Goal: Information Seeking & Learning: Find specific fact

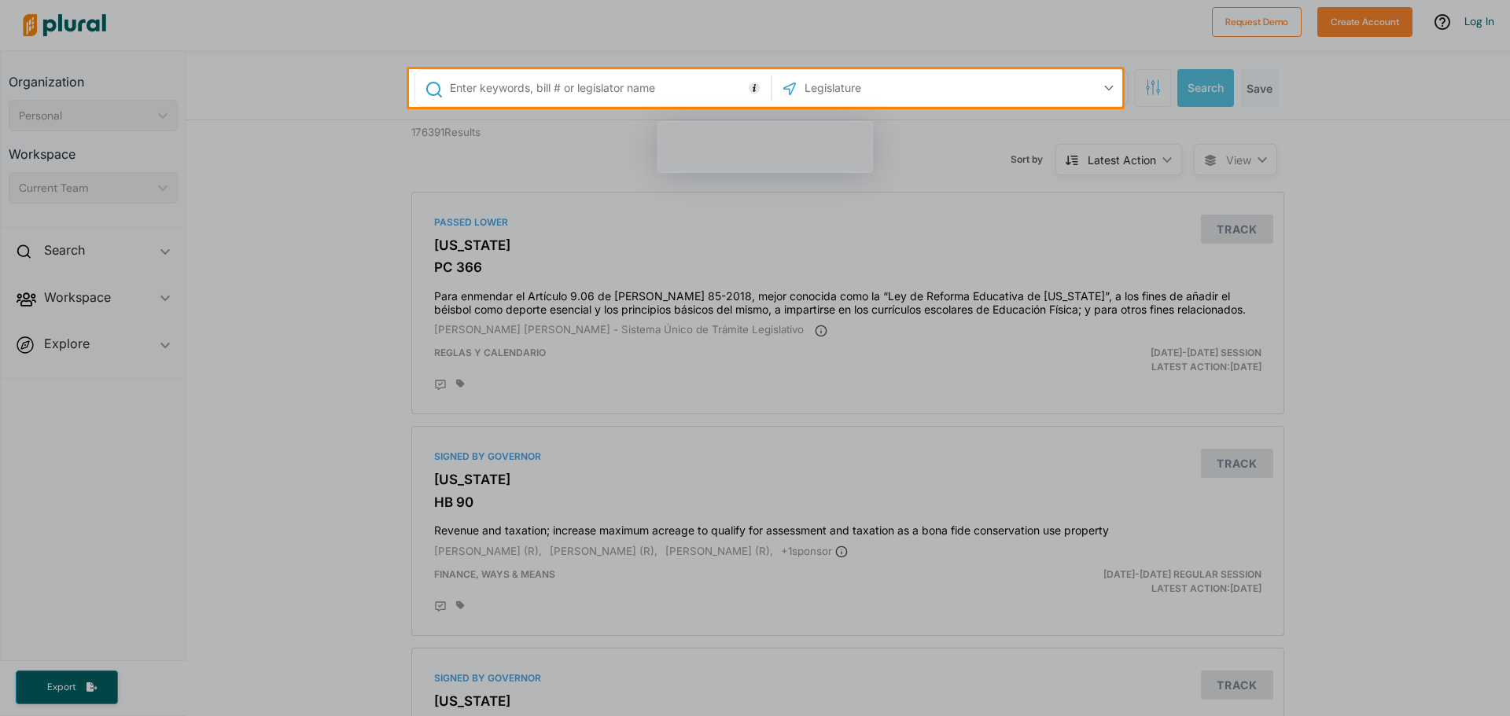
click at [834, 99] on input "text" at bounding box center [887, 88] width 168 height 30
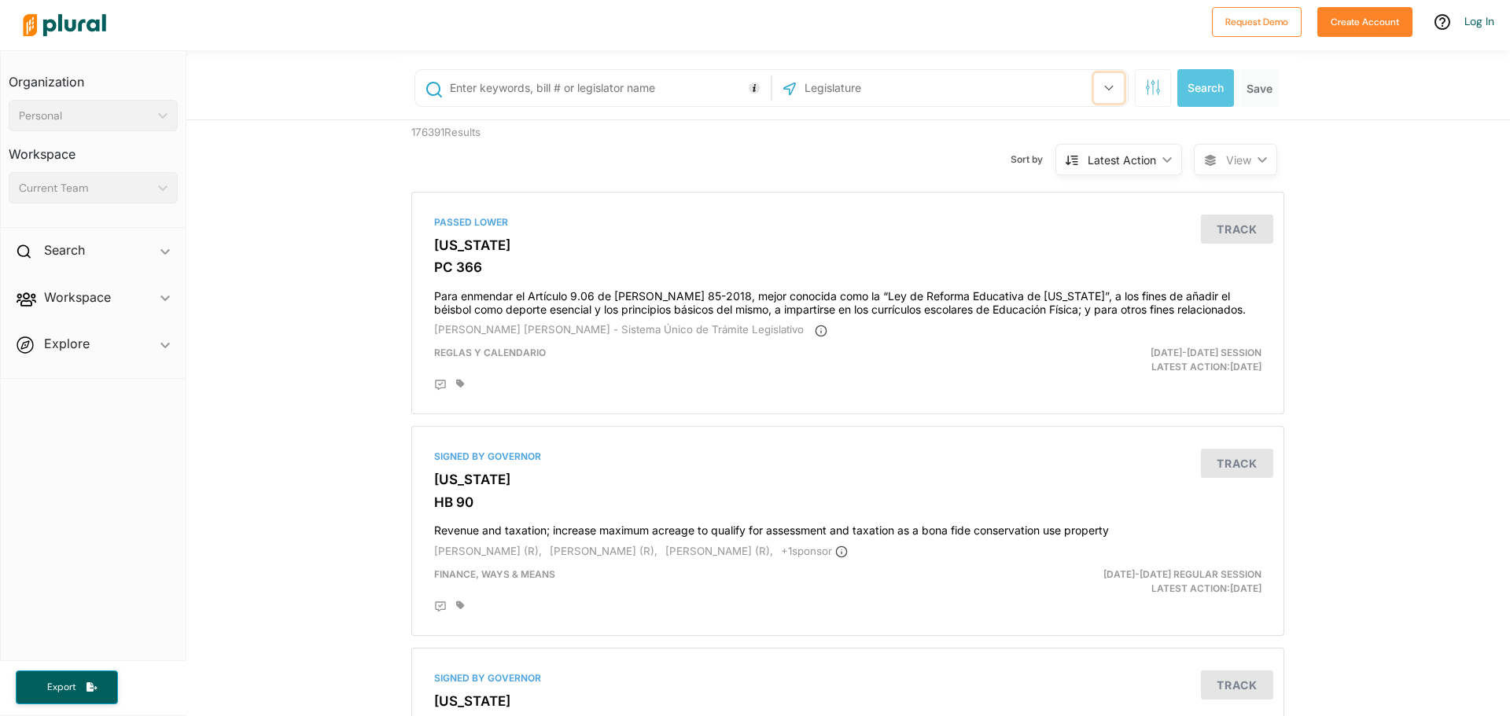
click at [1104, 89] on icon "button" at bounding box center [1108, 88] width 9 height 6
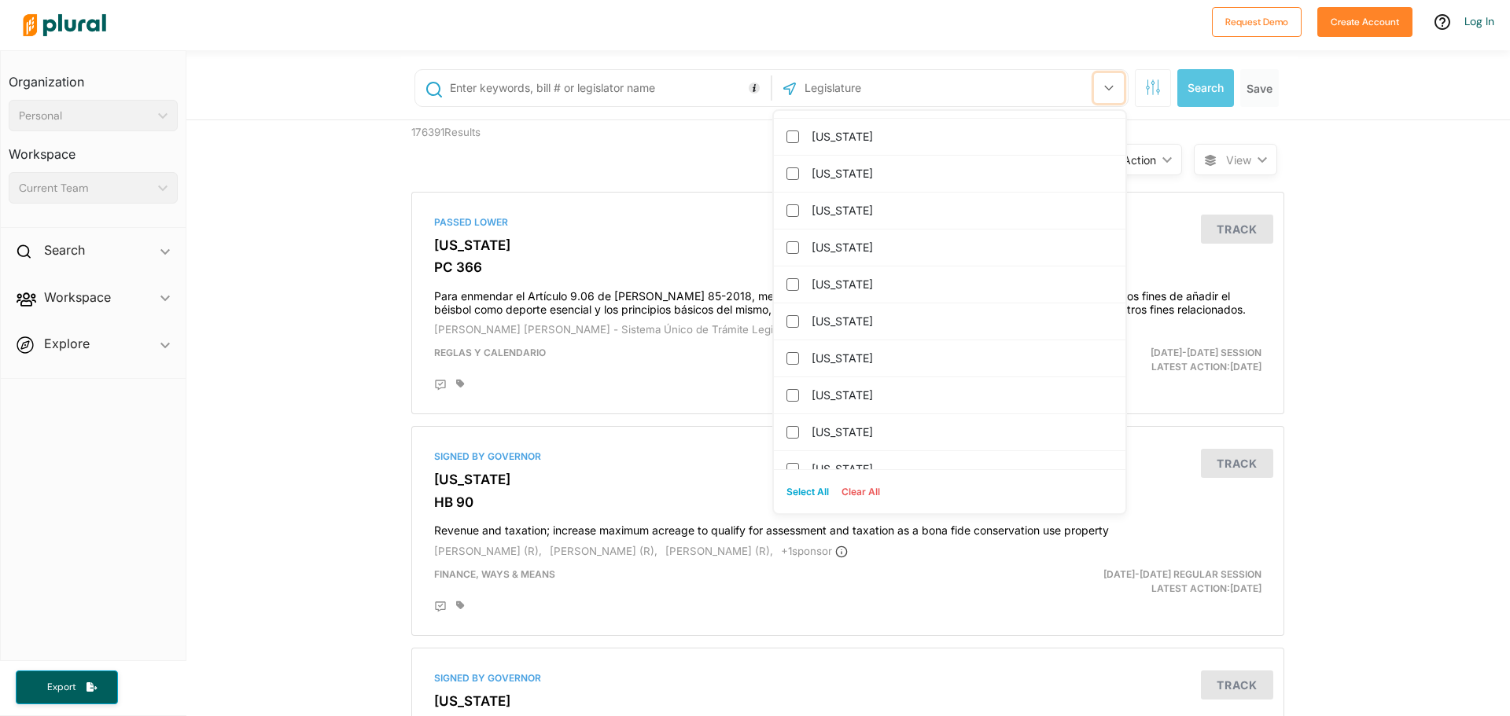
scroll to position [326, 0]
click at [831, 359] on label "[US_STATE]" at bounding box center [961, 358] width 298 height 24
click at [799, 359] on input "[US_STATE]" at bounding box center [792, 358] width 13 height 13
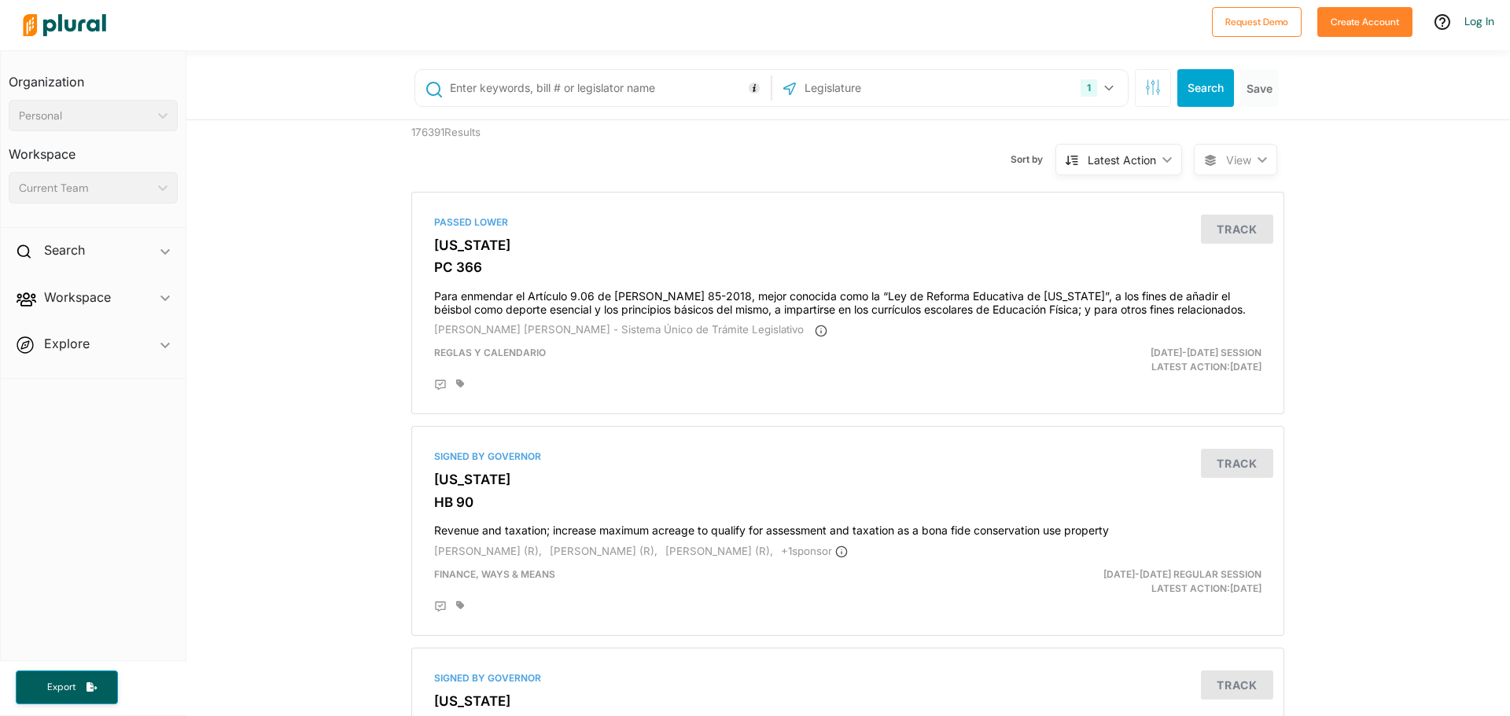
click at [687, 160] on div "Sort by Latest Action ic_keyboard_arrow_down Relevance Latest Action Latest Act…" at bounding box center [932, 150] width 523 height 60
click at [551, 91] on input "text" at bounding box center [607, 88] width 318 height 30
type input "2005-109"
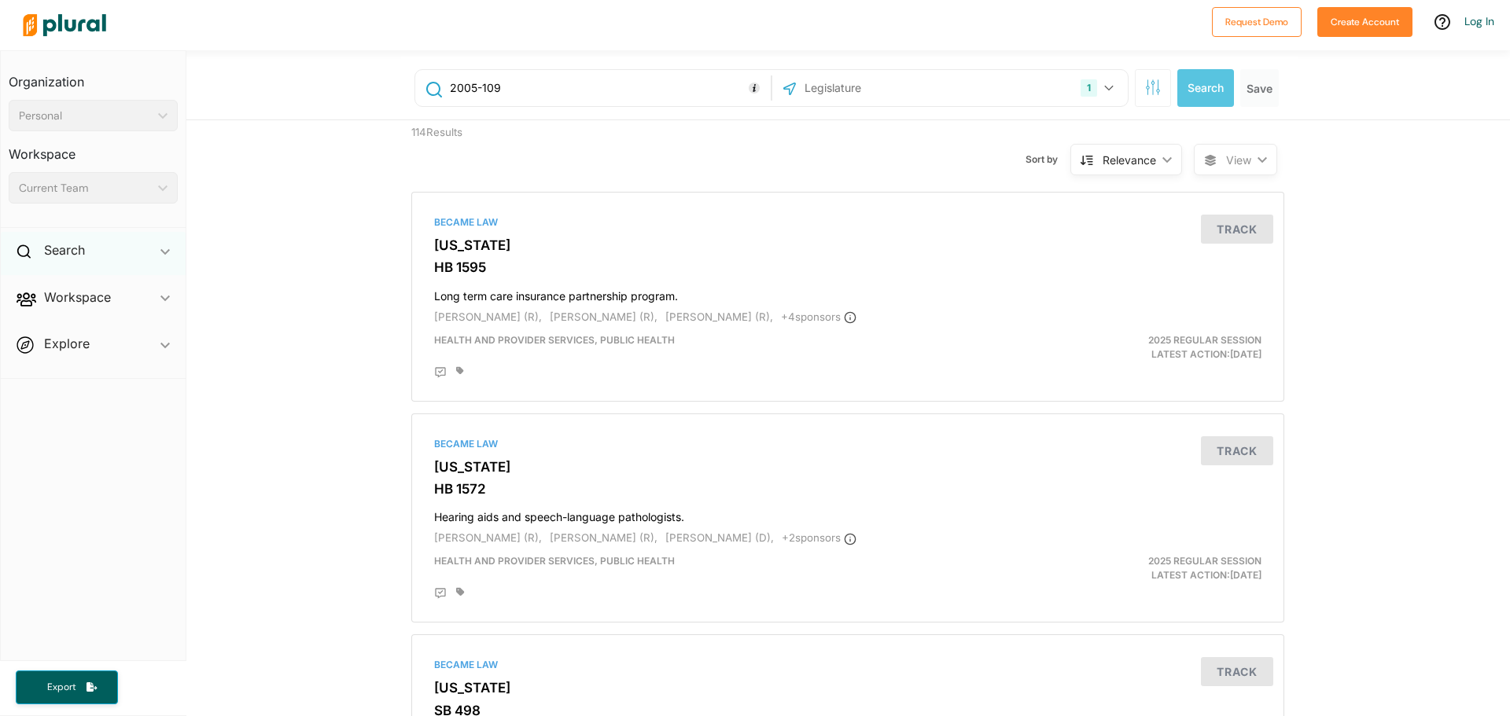
click at [164, 252] on polygon at bounding box center [164, 252] width 9 height 6
click at [1114, 155] on div "Relevance" at bounding box center [1129, 160] width 53 height 17
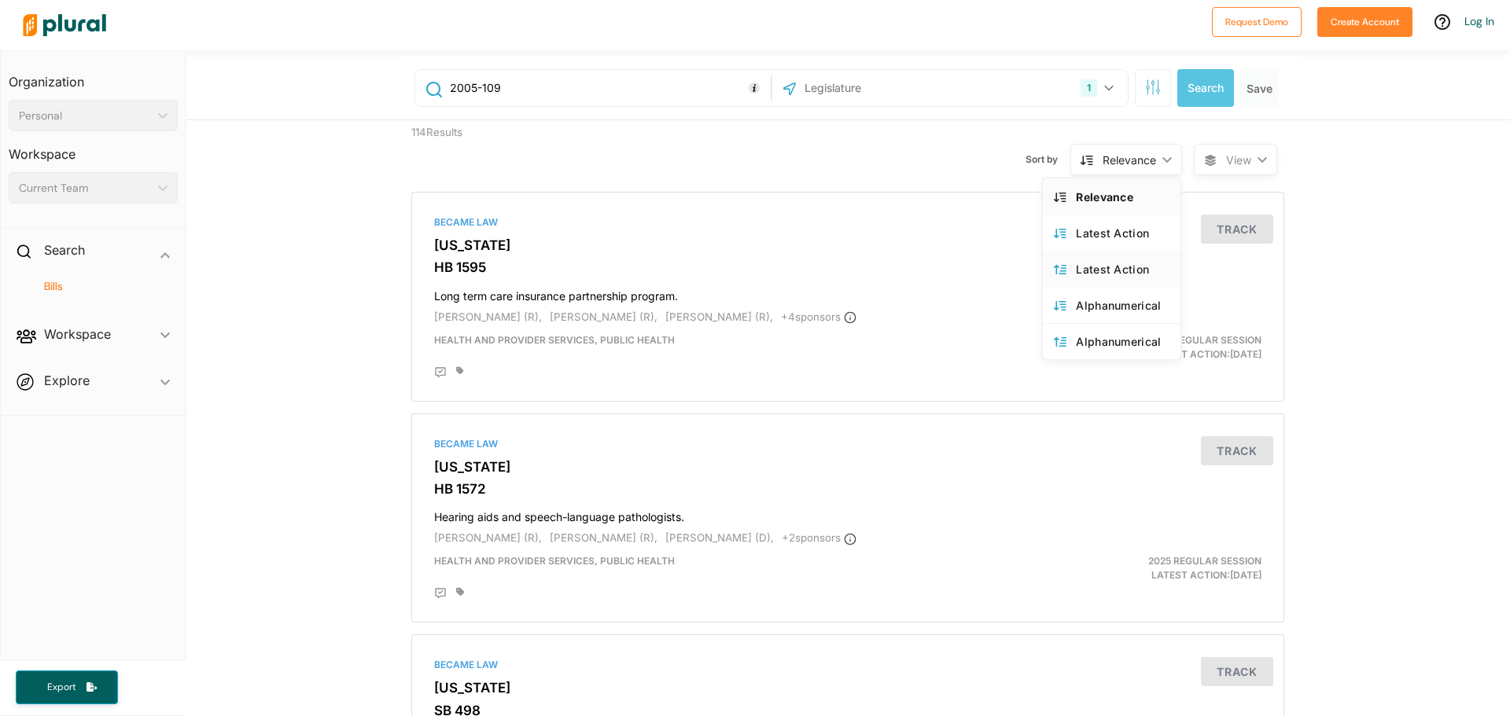
click at [1104, 265] on div "Latest Action" at bounding box center [1123, 269] width 94 height 13
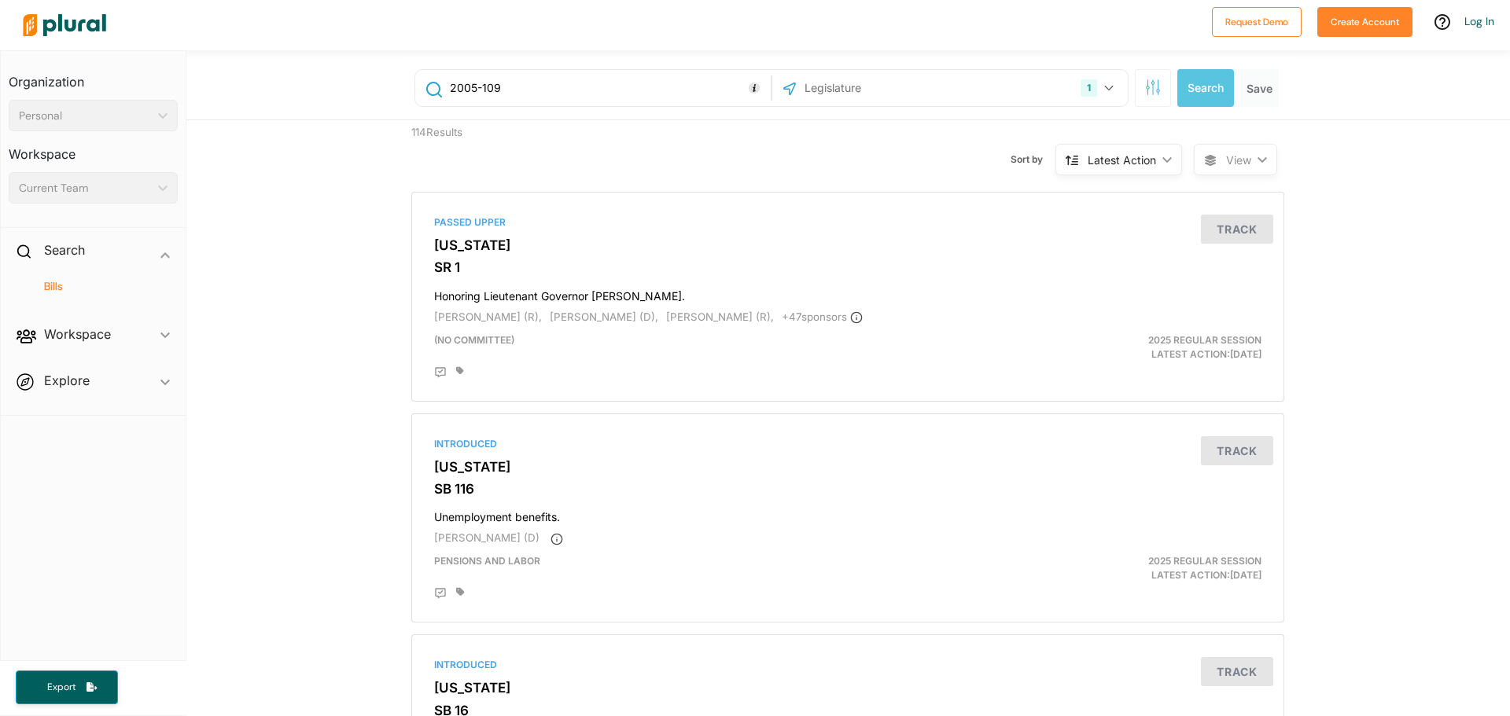
click at [1095, 167] on div "Latest Action" at bounding box center [1122, 160] width 68 height 17
click at [1103, 234] on div "Latest Action" at bounding box center [1123, 232] width 94 height 13
